Goal: Task Accomplishment & Management: Complete application form

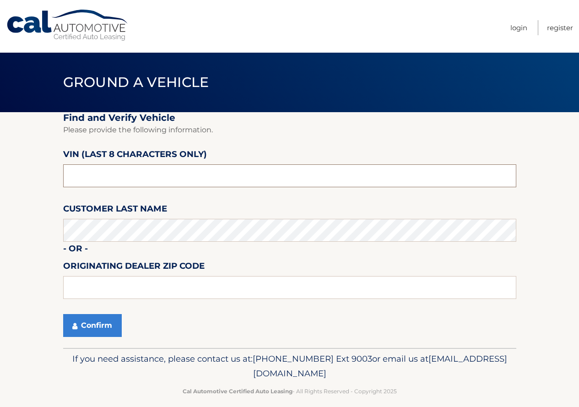
click at [99, 170] on input "text" at bounding box center [289, 175] width 453 height 23
type input "NT175668"
click at [100, 325] on button "Confirm" at bounding box center [92, 325] width 59 height 23
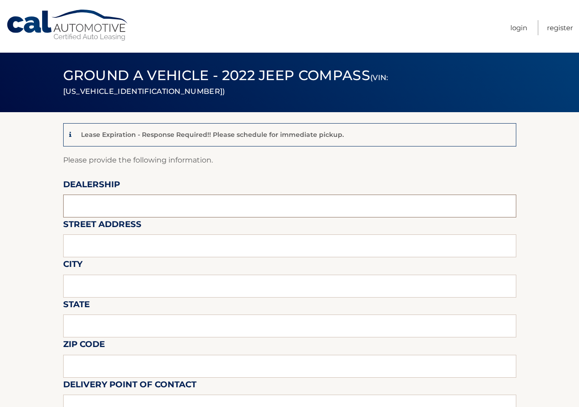
click at [112, 199] on input "text" at bounding box center [289, 206] width 453 height 23
type input "Reedman Toll of [GEOGRAPHIC_DATA]"
type input "[STREET_ADDRESS]"
type input "[GEOGRAPHIC_DATA]"
type input "PA"
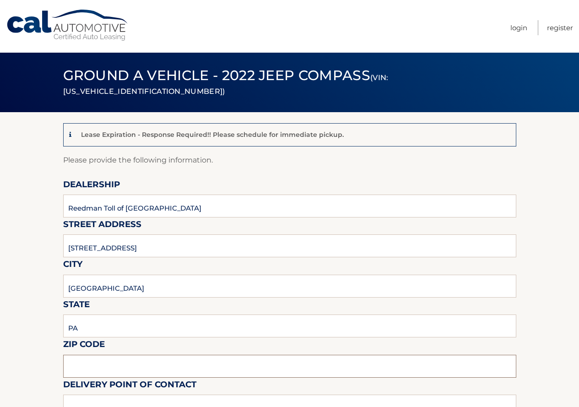
type input "19064"
type input "[PERSON_NAME]"
type input "6105445300"
type input "[EMAIL_ADDRESS][DOMAIN_NAME]"
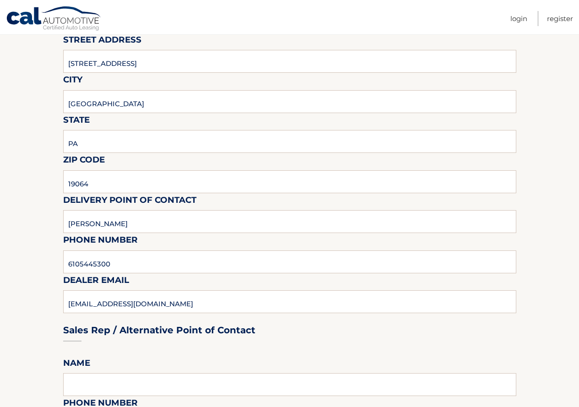
scroll to position [229, 0]
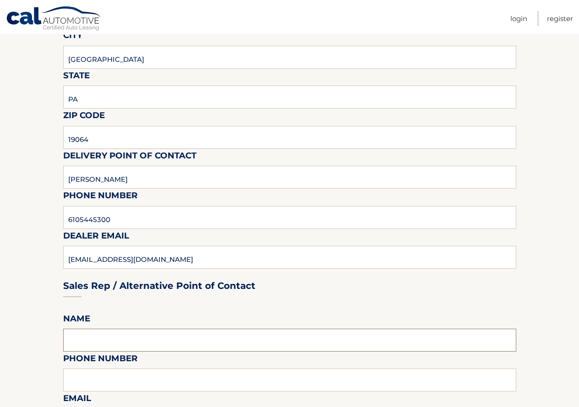
click at [216, 337] on input "text" at bounding box center [289, 340] width 453 height 23
type input "[PERSON_NAME]"
type input "6105445300"
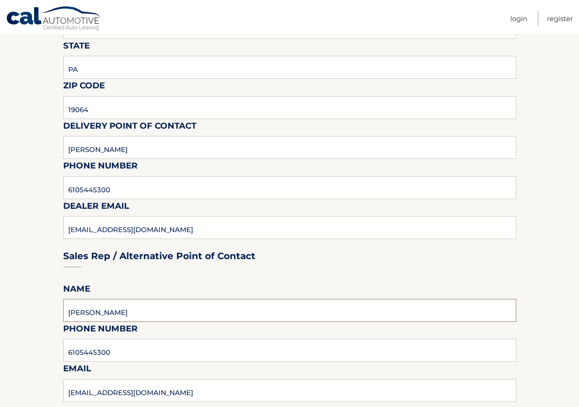
scroll to position [366, 0]
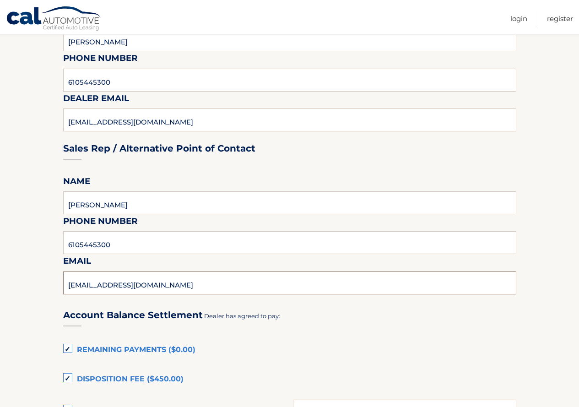
click at [206, 283] on input "[EMAIL_ADDRESS][DOMAIN_NAME]" at bounding box center [289, 283] width 453 height 23
type input "M"
type input "[EMAIL_ADDRESS][DOMAIN_NAME]"
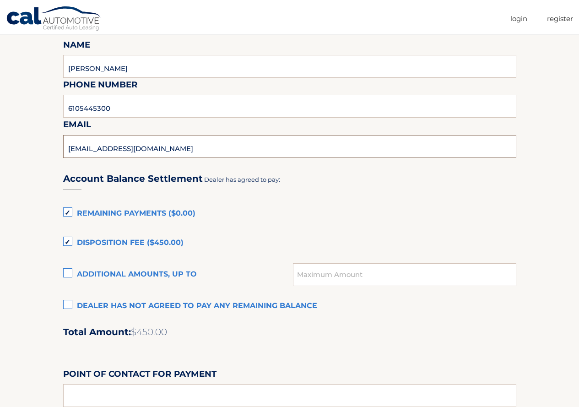
scroll to position [504, 0]
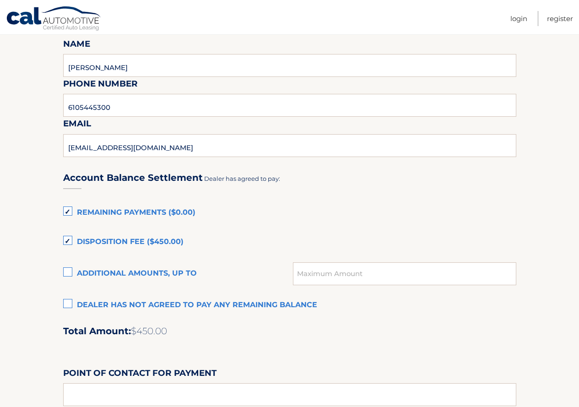
drag, startPoint x: 69, startPoint y: 304, endPoint x: 138, endPoint y: 283, distance: 71.7
click at [69, 303] on label "Dealer has not agreed to pay any remaining balance" at bounding box center [289, 305] width 453 height 18
click at [0, 0] on input "Dealer has not agreed to pay any remaining balance" at bounding box center [0, 0] width 0 height 0
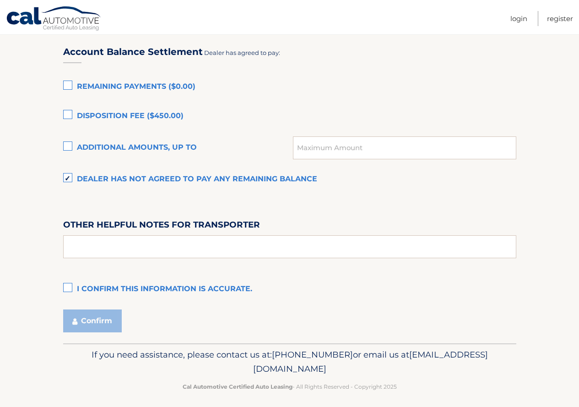
scroll to position [636, 0]
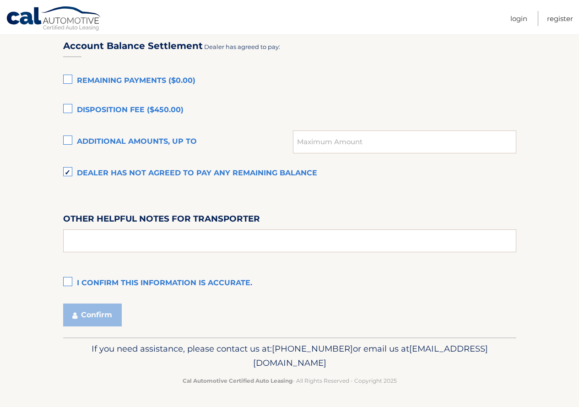
click at [68, 281] on label "I confirm this information is accurate." at bounding box center [289, 283] width 453 height 18
click at [0, 0] on input "I confirm this information is accurate." at bounding box center [0, 0] width 0 height 0
click at [103, 315] on button "Confirm" at bounding box center [92, 315] width 59 height 23
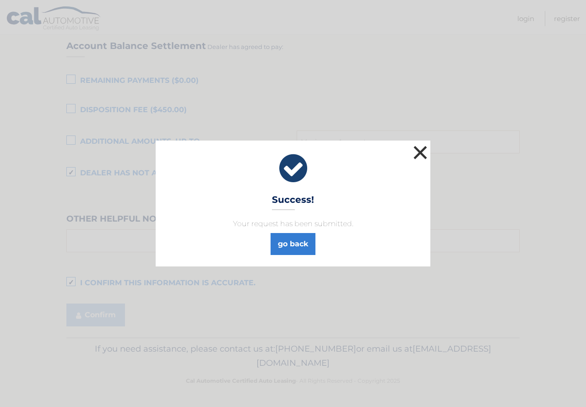
click at [421, 147] on button "×" at bounding box center [420, 152] width 18 height 18
